Goal: Transaction & Acquisition: Purchase product/service

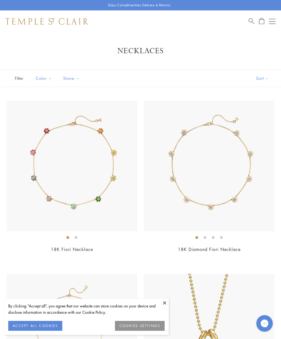
click at [271, 23] on button "Open navigation" at bounding box center [272, 21] width 7 height 7
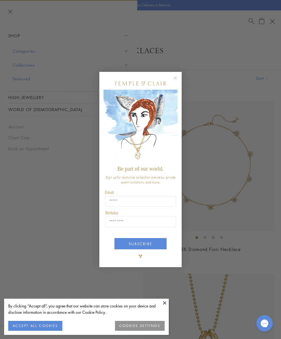
click at [181, 76] on form "Be part of our world. Sign up for exclusive collection previews, private event …" at bounding box center [140, 169] width 82 height 195
click at [177, 78] on circle "Close dialog" at bounding box center [175, 78] width 7 height 7
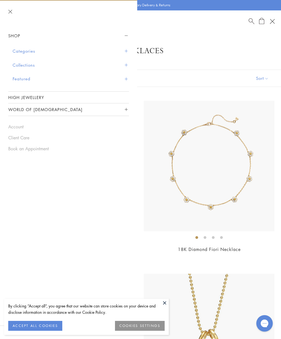
click at [19, 52] on button "Categories" at bounding box center [71, 51] width 116 height 14
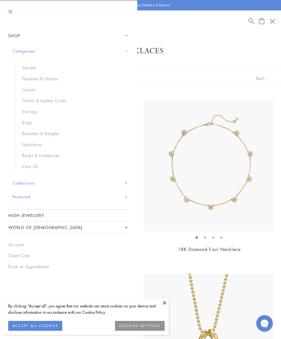
click at [29, 100] on link "Chains & Leather Cords" at bounding box center [73, 101] width 102 height 6
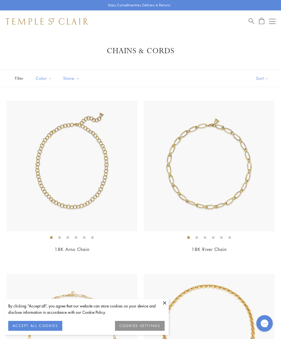
click at [252, 20] on span "Search" at bounding box center [252, 21] width 6 height 6
click at [254, 24] on link "Search" at bounding box center [252, 21] width 6 height 7
click at [251, 20] on span "Search" at bounding box center [252, 21] width 6 height 6
click at [50, 43] on input "search" at bounding box center [144, 43] width 238 height 6
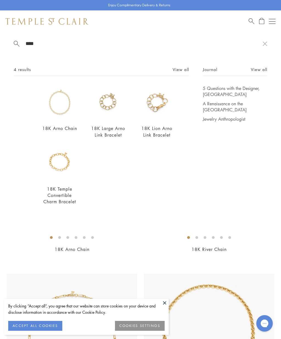
type input "****"
click at [64, 120] on img at bounding box center [59, 102] width 35 height 35
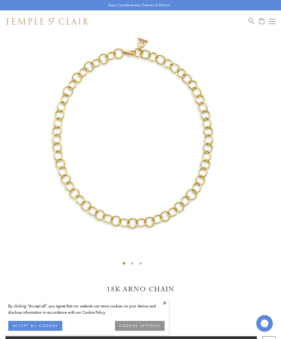
scroll to position [32, 0]
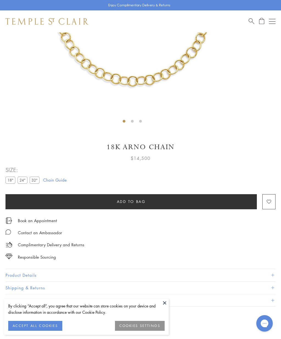
click at [36, 182] on label "32"" at bounding box center [35, 180] width 10 height 7
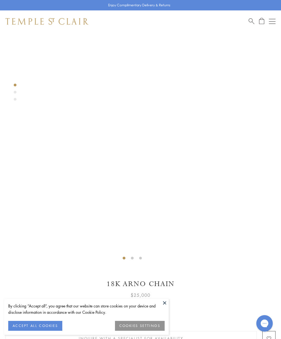
scroll to position [34, 0]
